Goal: Use online tool/utility: Use online tool/utility

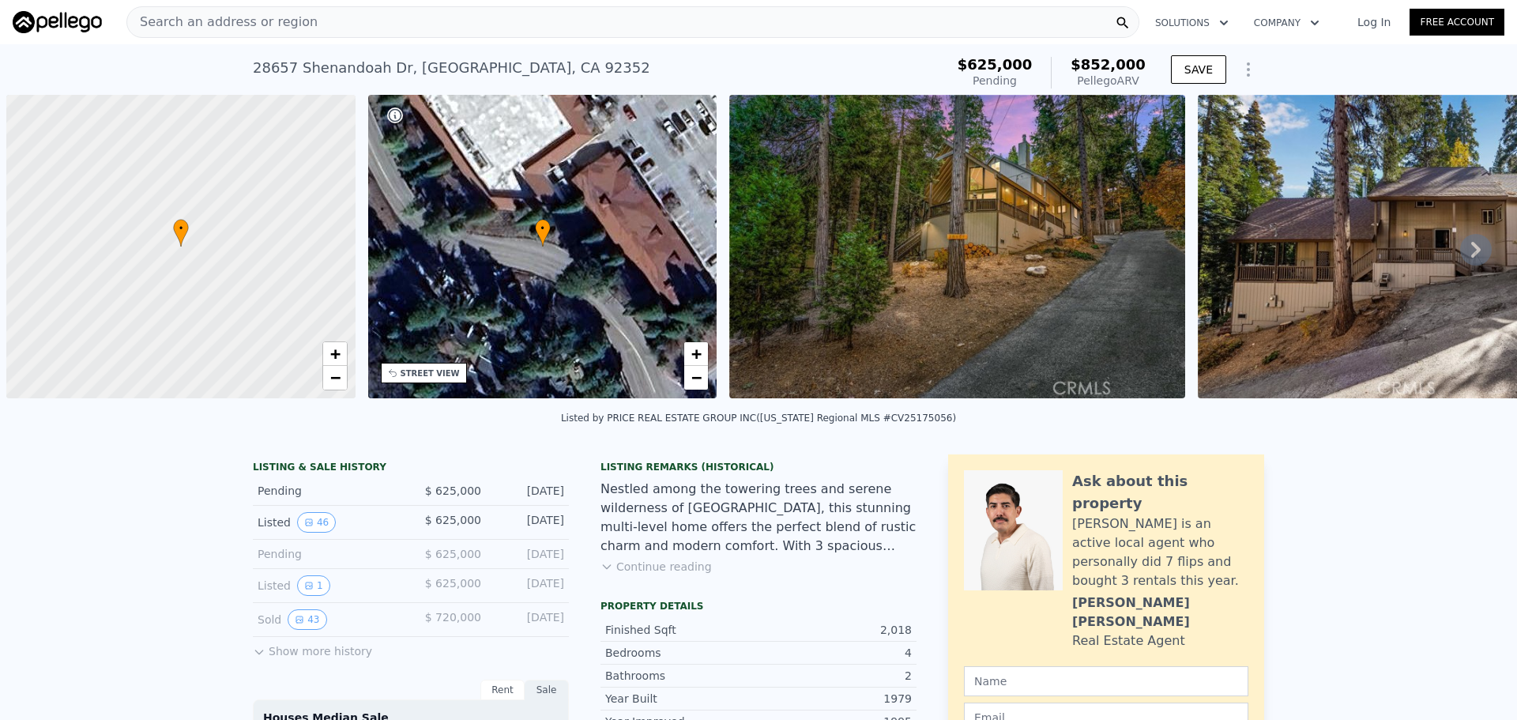
scroll to position [0, 6]
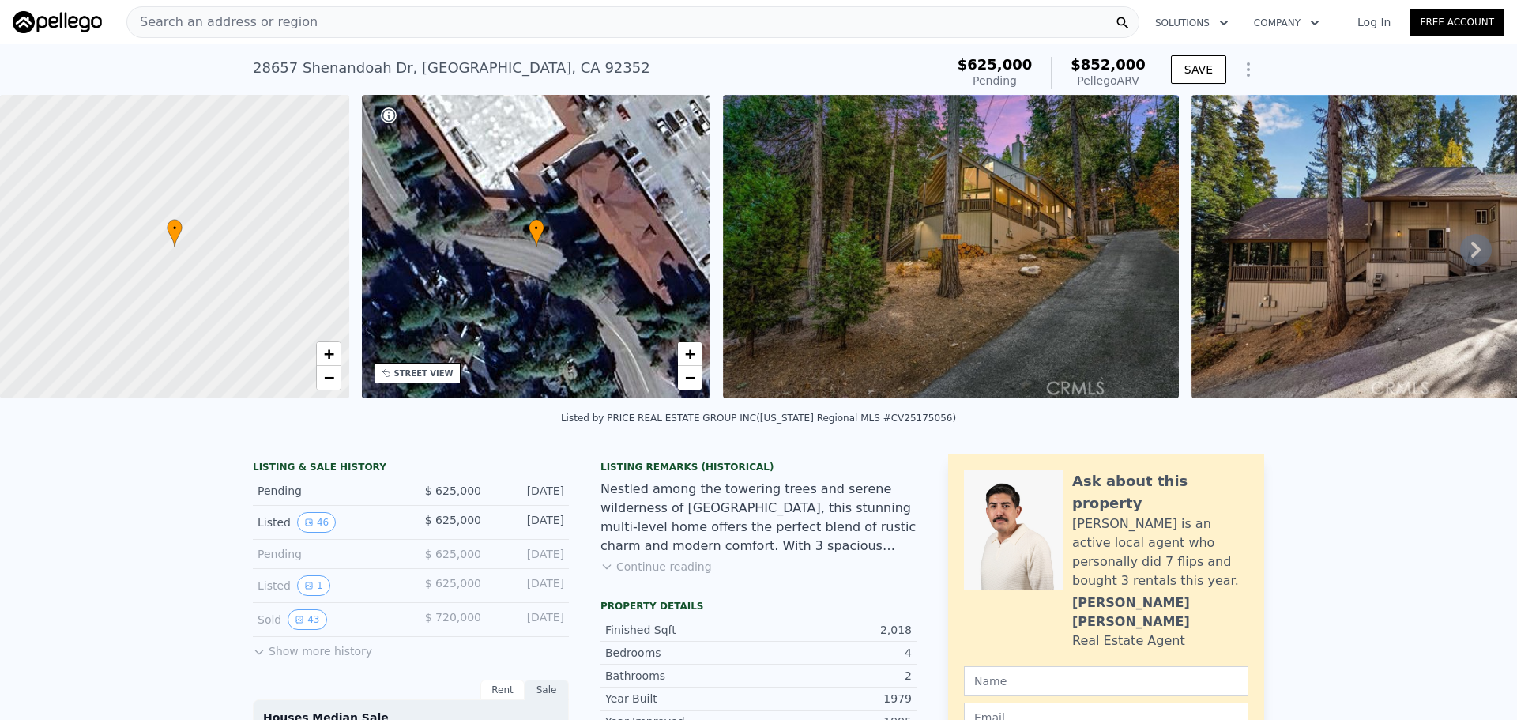
click at [654, 575] on button "Continue reading" at bounding box center [656, 567] width 111 height 16
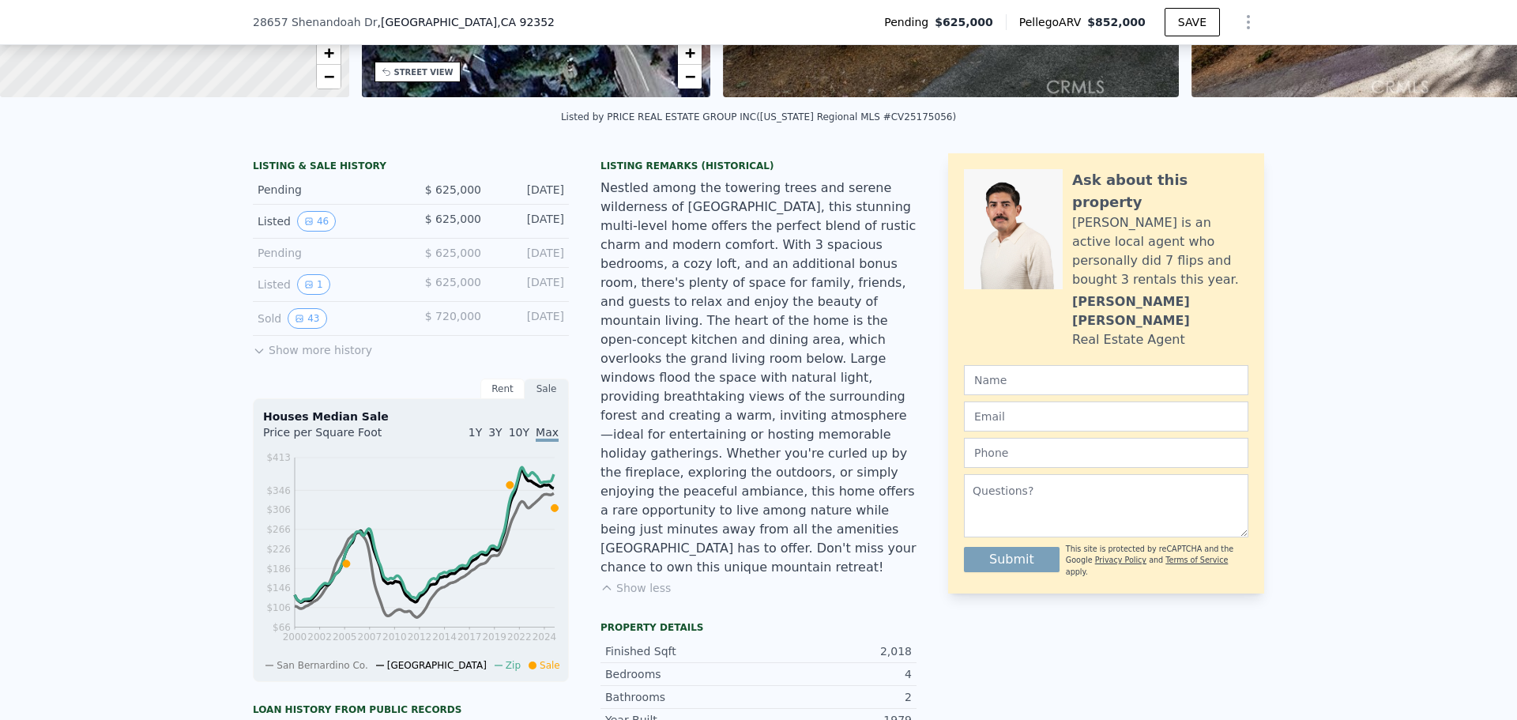
scroll to position [390, 0]
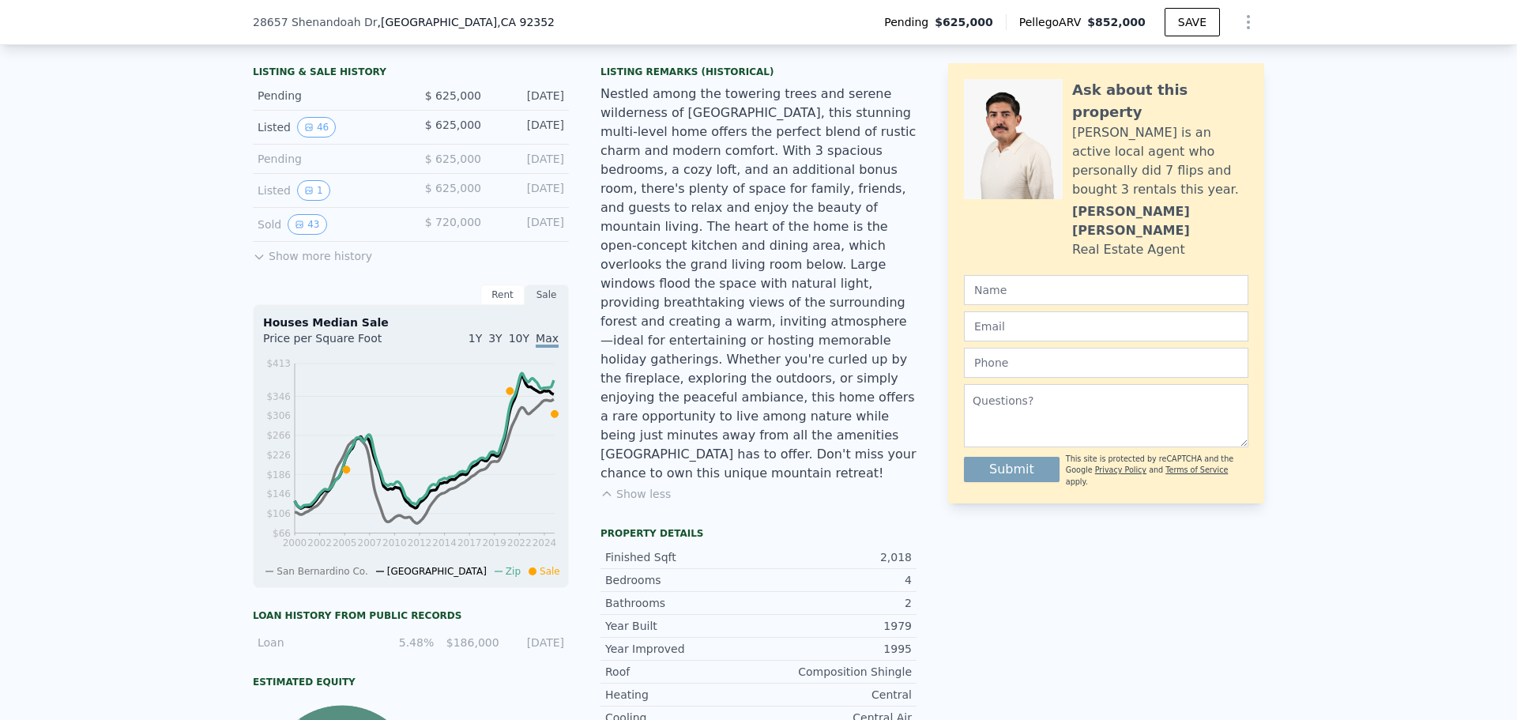
click at [577, 237] on div "LISTING & SALE HISTORY Pending $ 625,000 [DATE] Listed 46 $ 625,000 [DATE] Pend…" at bounding box center [585, 543] width 664 height 968
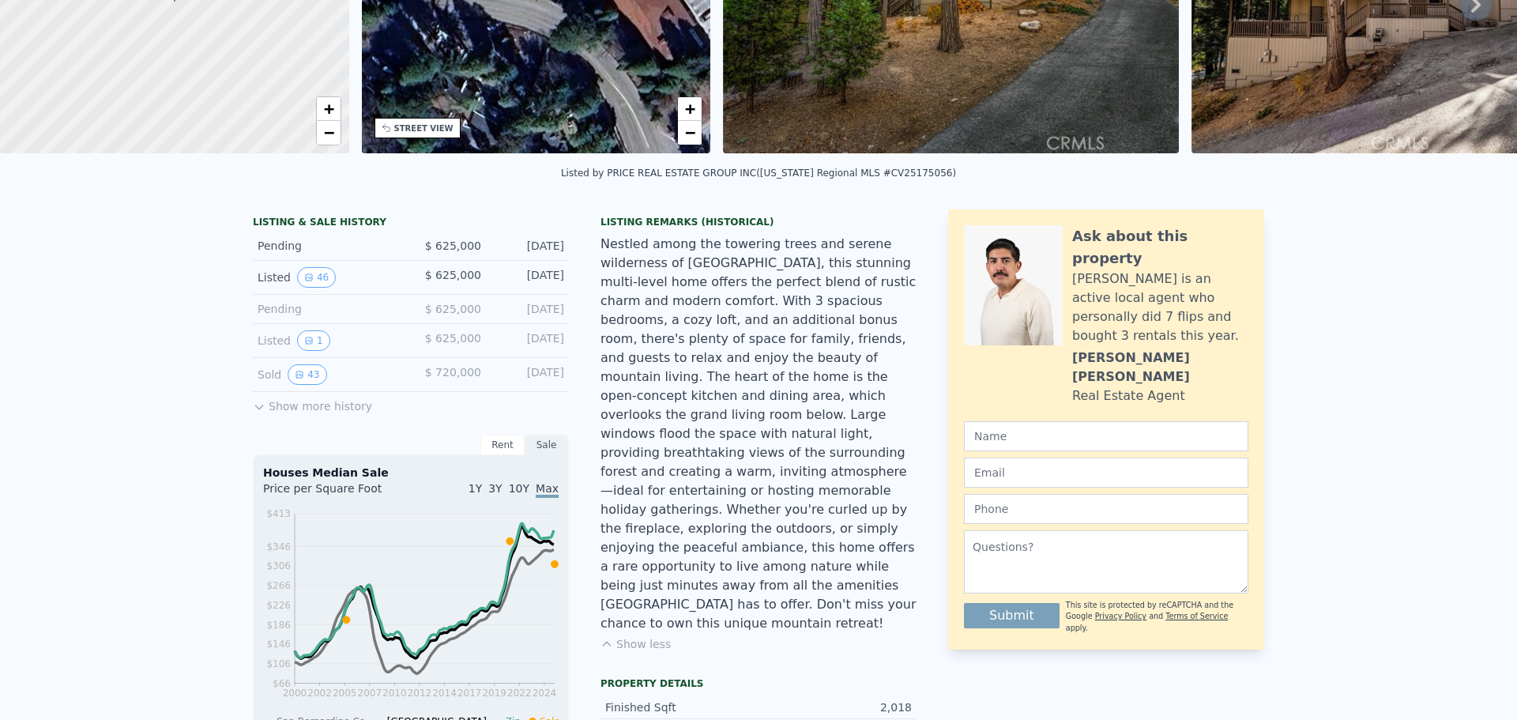
scroll to position [0, 0]
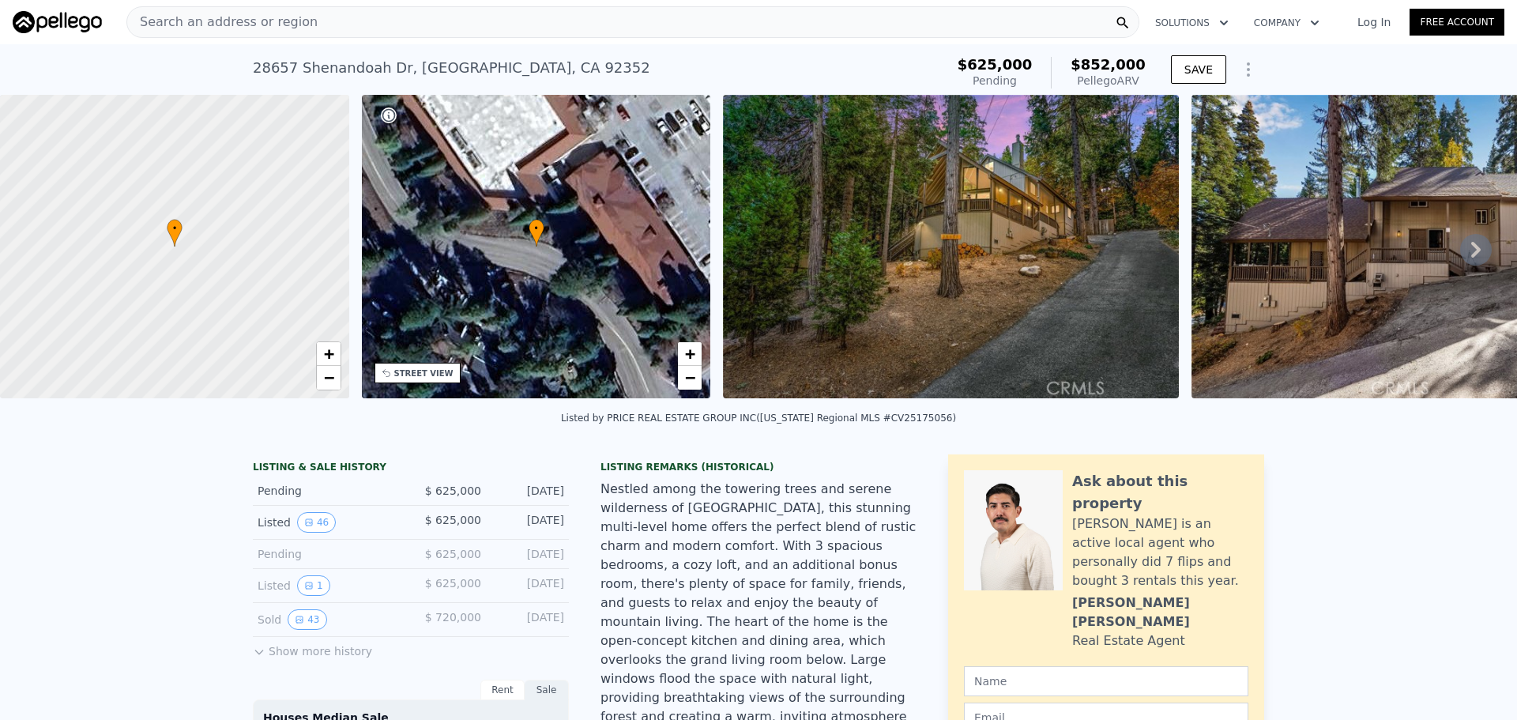
checkbox input "false"
checkbox input "true"
type input "$ 841,000"
type input "$ 127,365"
click at [1136, 77] on div "Pellego ARV" at bounding box center [1108, 81] width 75 height 16
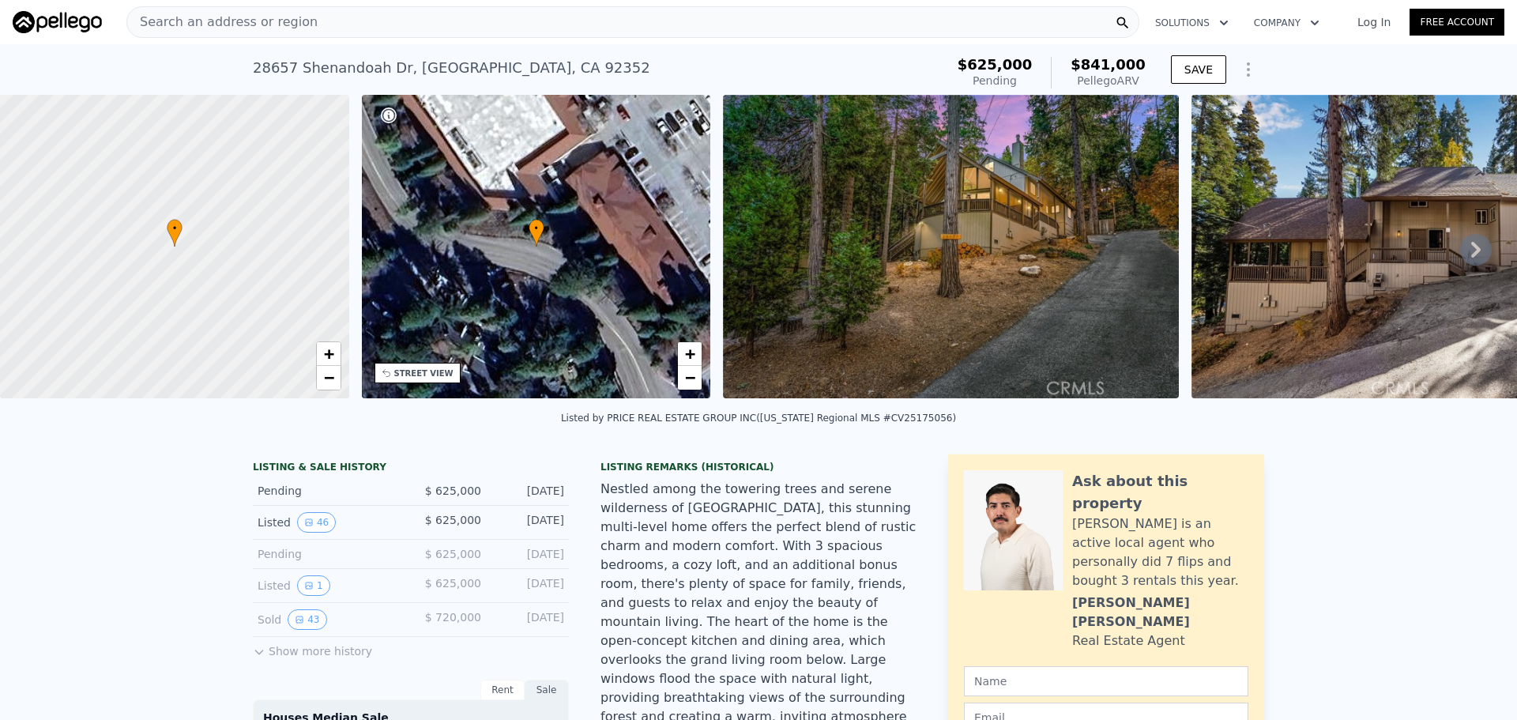
click at [1136, 77] on div "Pellego ARV" at bounding box center [1108, 81] width 75 height 16
